Goal: Navigation & Orientation: Find specific page/section

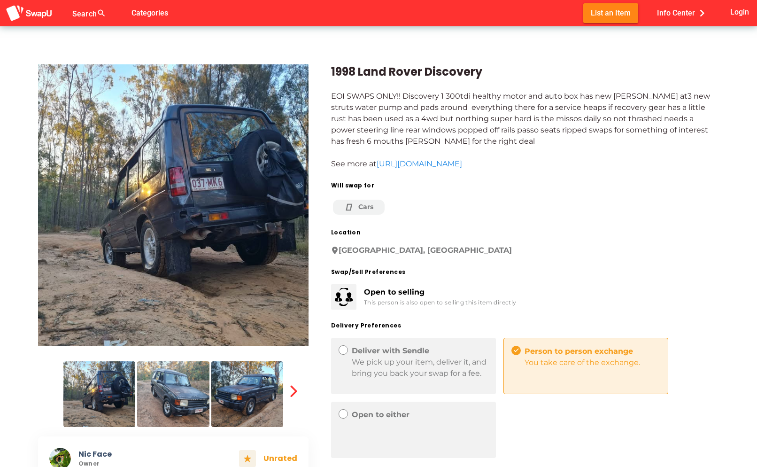
scroll to position [47, 0]
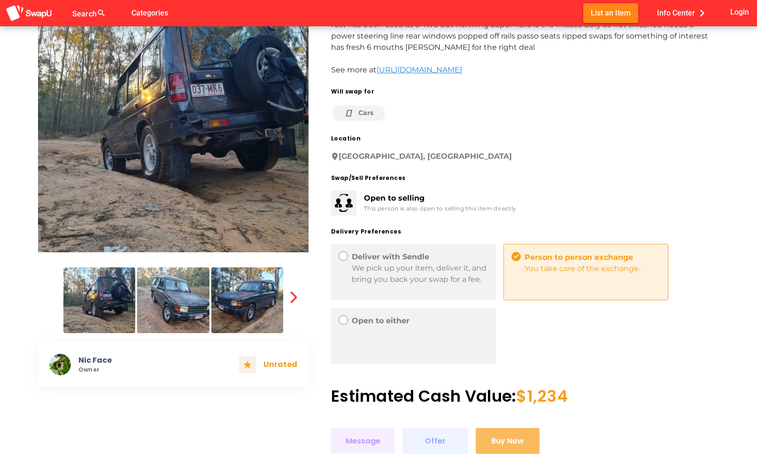
scroll to position [141, 0]
